Goal: Task Accomplishment & Management: Use online tool/utility

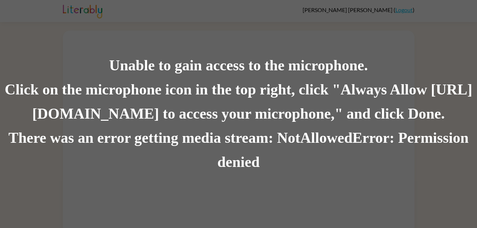
click at [207, 89] on div "Click on the microphone icon in the top right, click "Always Allow [URL][DOMAIN…" at bounding box center [238, 102] width 477 height 48
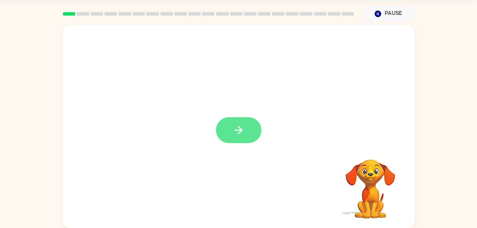
click at [243, 124] on button "button" at bounding box center [238, 130] width 45 height 26
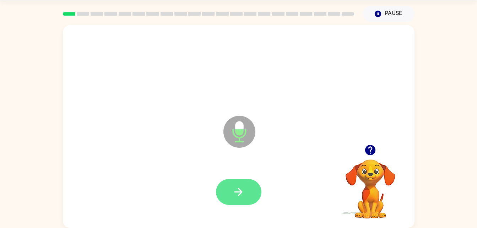
click at [240, 192] on icon "button" at bounding box center [239, 192] width 8 height 8
click at [257, 201] on button "button" at bounding box center [238, 192] width 45 height 26
click at [230, 188] on button "button" at bounding box center [238, 192] width 45 height 26
click at [241, 193] on icon "button" at bounding box center [239, 192] width 8 height 8
click at [239, 205] on button "button" at bounding box center [238, 192] width 45 height 26
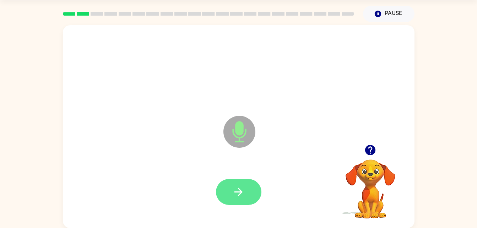
click at [232, 197] on button "button" at bounding box center [238, 192] width 45 height 26
click at [251, 192] on button "button" at bounding box center [238, 192] width 45 height 26
click at [242, 194] on icon "button" at bounding box center [238, 192] width 12 height 12
click at [218, 201] on div at bounding box center [238, 192] width 45 height 26
click at [247, 186] on button "button" at bounding box center [238, 192] width 45 height 26
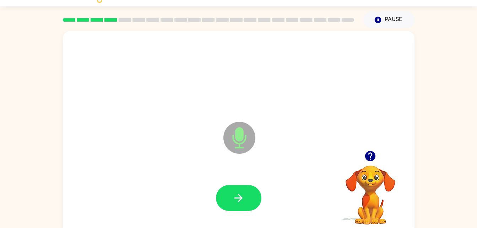
scroll to position [2, 0]
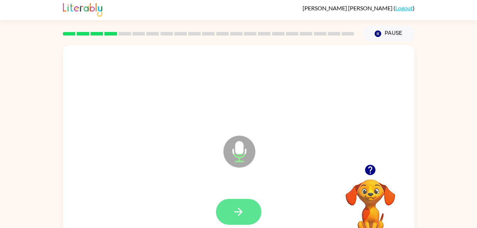
click at [232, 209] on button "button" at bounding box center [238, 212] width 45 height 26
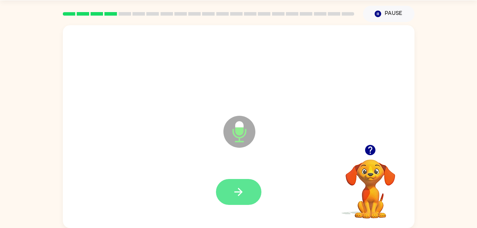
click at [244, 193] on icon "button" at bounding box center [238, 192] width 12 height 12
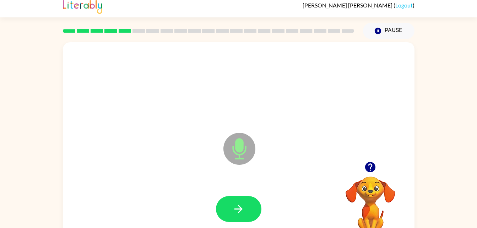
scroll to position [0, 0]
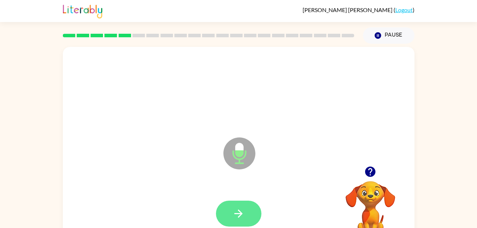
click at [247, 216] on button "button" at bounding box center [238, 214] width 45 height 26
click at [242, 221] on button "button" at bounding box center [238, 214] width 45 height 26
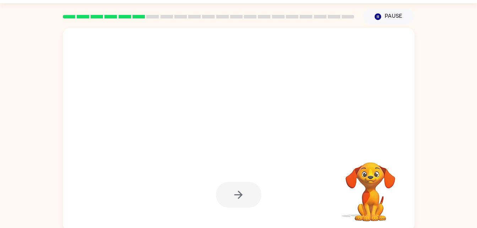
scroll to position [22, 0]
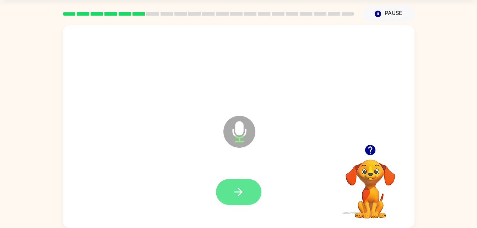
click at [235, 192] on icon "button" at bounding box center [239, 192] width 8 height 8
click at [240, 191] on icon "button" at bounding box center [238, 192] width 12 height 12
click at [237, 189] on icon "button" at bounding box center [238, 192] width 12 height 12
click at [240, 192] on icon "button" at bounding box center [239, 192] width 8 height 8
click at [242, 200] on button "button" at bounding box center [238, 192] width 45 height 26
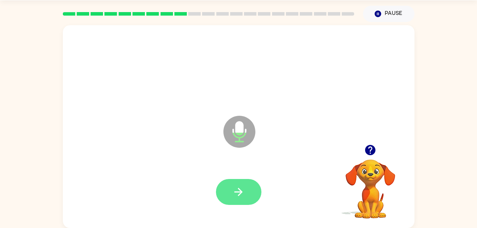
click at [234, 199] on button "button" at bounding box center [238, 192] width 45 height 26
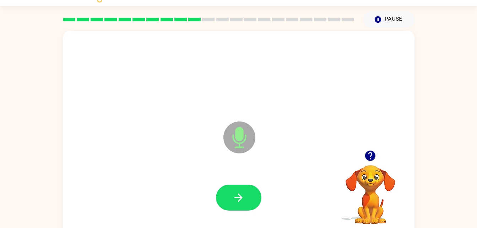
scroll to position [15, 0]
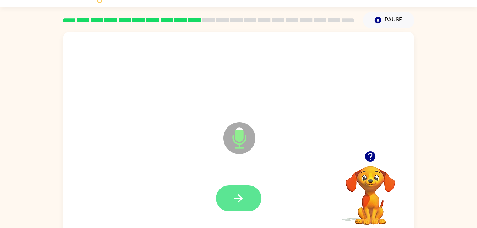
click at [231, 207] on button "button" at bounding box center [238, 199] width 45 height 26
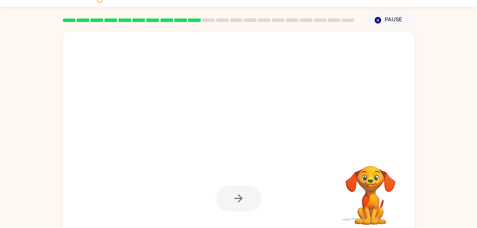
scroll to position [22, 0]
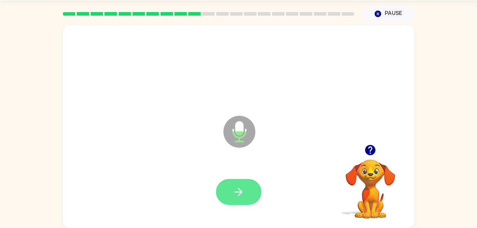
click at [238, 187] on icon "button" at bounding box center [238, 192] width 12 height 12
click at [242, 183] on button "button" at bounding box center [238, 192] width 45 height 26
click at [243, 196] on icon "button" at bounding box center [238, 192] width 12 height 12
click at [230, 189] on button "button" at bounding box center [238, 192] width 45 height 26
click at [241, 188] on icon "button" at bounding box center [238, 192] width 12 height 12
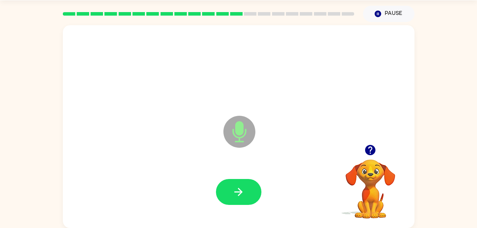
click at [268, 185] on div at bounding box center [239, 192] width 338 height 58
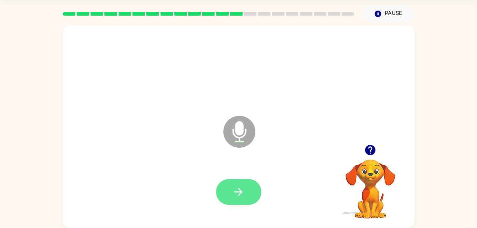
click at [240, 195] on icon "button" at bounding box center [238, 192] width 12 height 12
click at [232, 195] on icon "button" at bounding box center [238, 192] width 12 height 12
click at [237, 191] on icon "button" at bounding box center [238, 192] width 12 height 12
click at [230, 194] on button "button" at bounding box center [238, 192] width 45 height 26
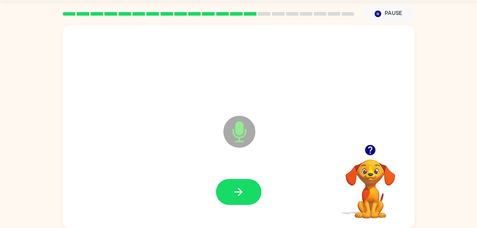
click at [238, 213] on div at bounding box center [239, 192] width 338 height 58
click at [241, 200] on button "button" at bounding box center [238, 192] width 45 height 26
click at [250, 198] on button "button" at bounding box center [238, 192] width 45 height 26
click at [239, 182] on button "button" at bounding box center [238, 192] width 45 height 26
click at [245, 199] on button "button" at bounding box center [238, 192] width 45 height 26
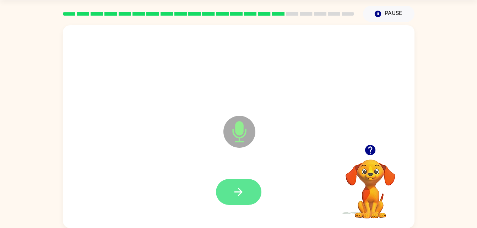
click at [240, 194] on icon "button" at bounding box center [239, 192] width 8 height 8
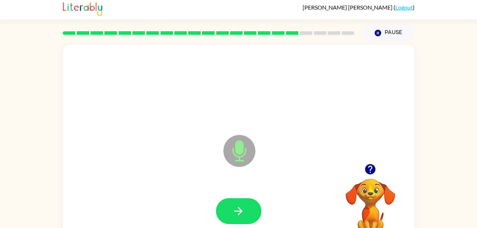
scroll to position [2, 0]
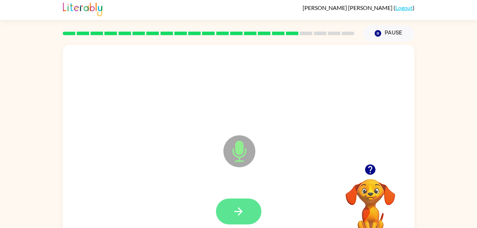
click at [238, 210] on icon "button" at bounding box center [238, 211] width 12 height 12
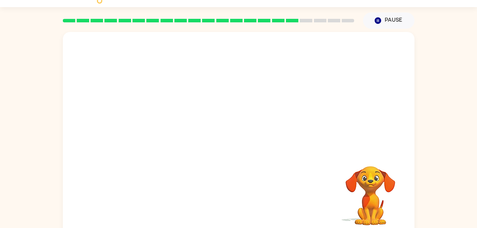
scroll to position [22, 0]
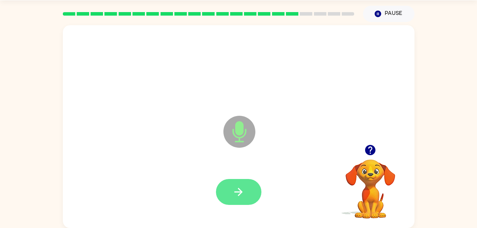
click at [239, 204] on button "button" at bounding box center [238, 192] width 45 height 26
click at [237, 188] on icon "button" at bounding box center [238, 192] width 12 height 12
click at [252, 192] on button "button" at bounding box center [238, 192] width 45 height 26
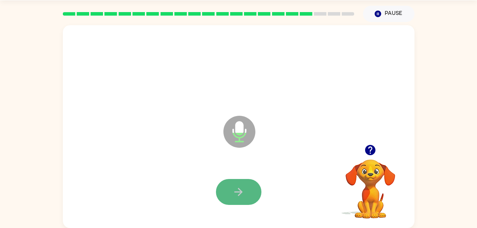
click at [232, 181] on button "button" at bounding box center [238, 192] width 45 height 26
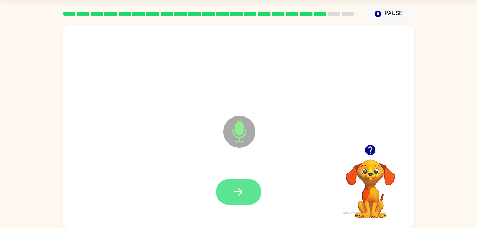
click at [229, 196] on button "button" at bounding box center [238, 192] width 45 height 26
click at [371, 154] on icon "button" at bounding box center [370, 150] width 10 height 10
click at [238, 180] on button "button" at bounding box center [238, 192] width 45 height 26
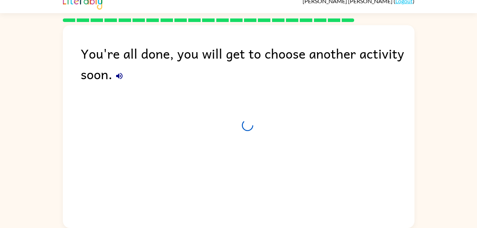
scroll to position [9, 0]
